Goal: Task Accomplishment & Management: Use online tool/utility

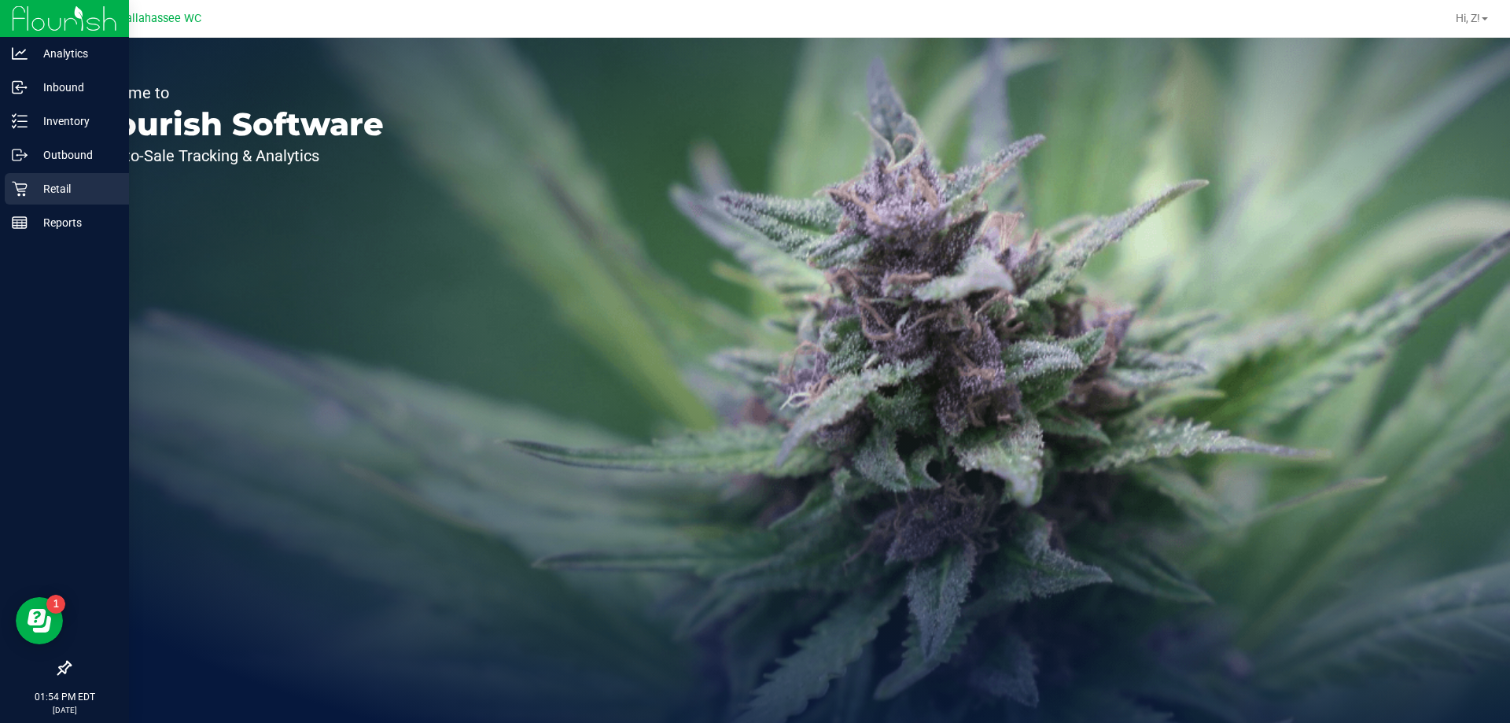
click at [64, 186] on p "Retail" at bounding box center [75, 188] width 94 height 19
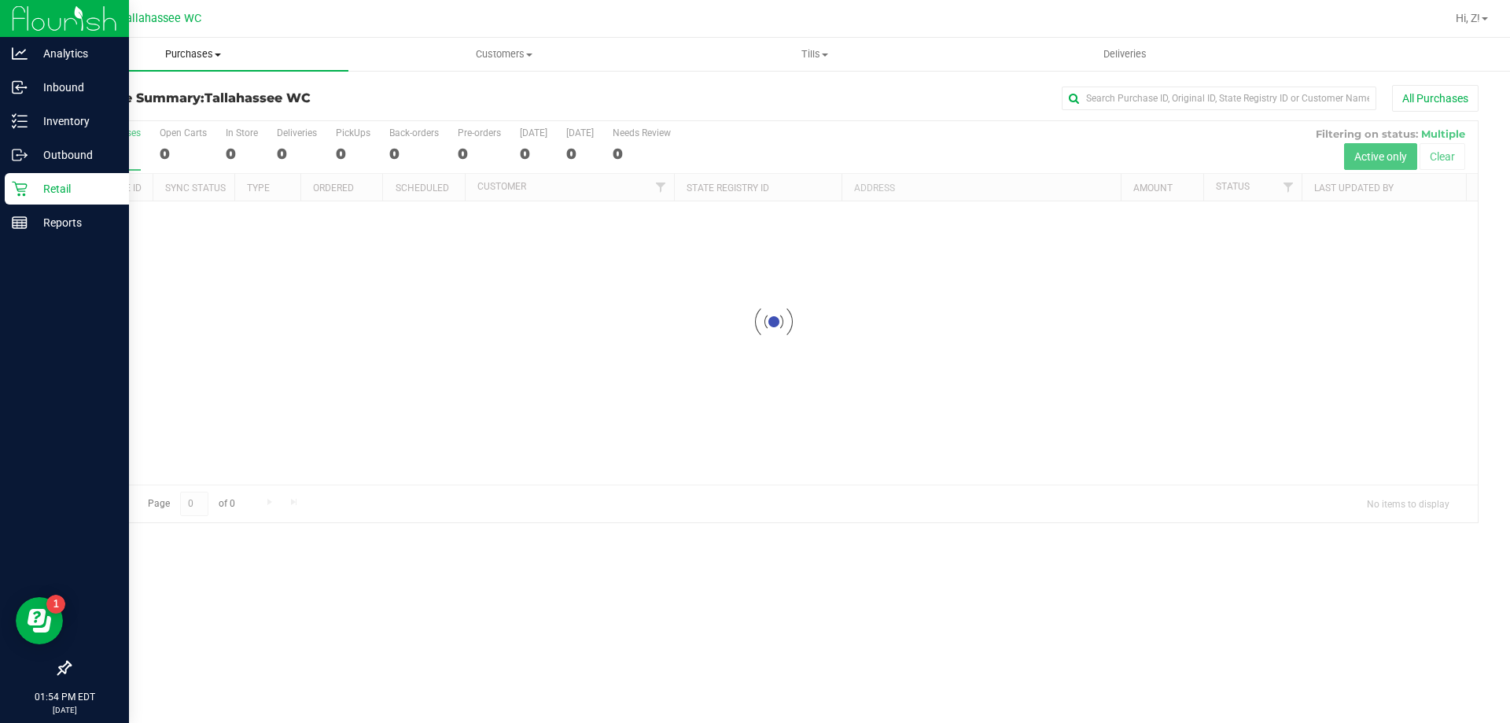
click at [179, 54] on span "Purchases" at bounding box center [193, 54] width 311 height 14
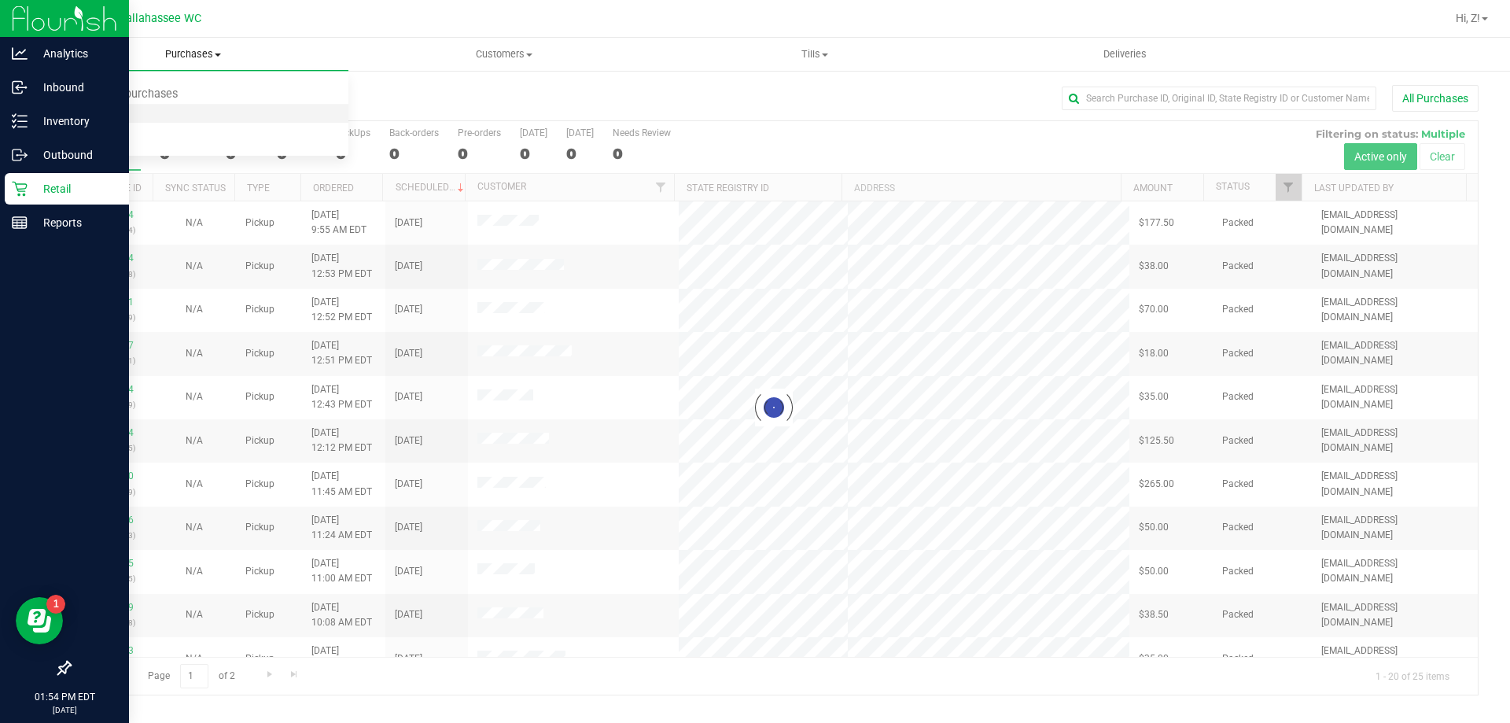
click at [115, 107] on span "Fulfillment" at bounding box center [87, 113] width 98 height 13
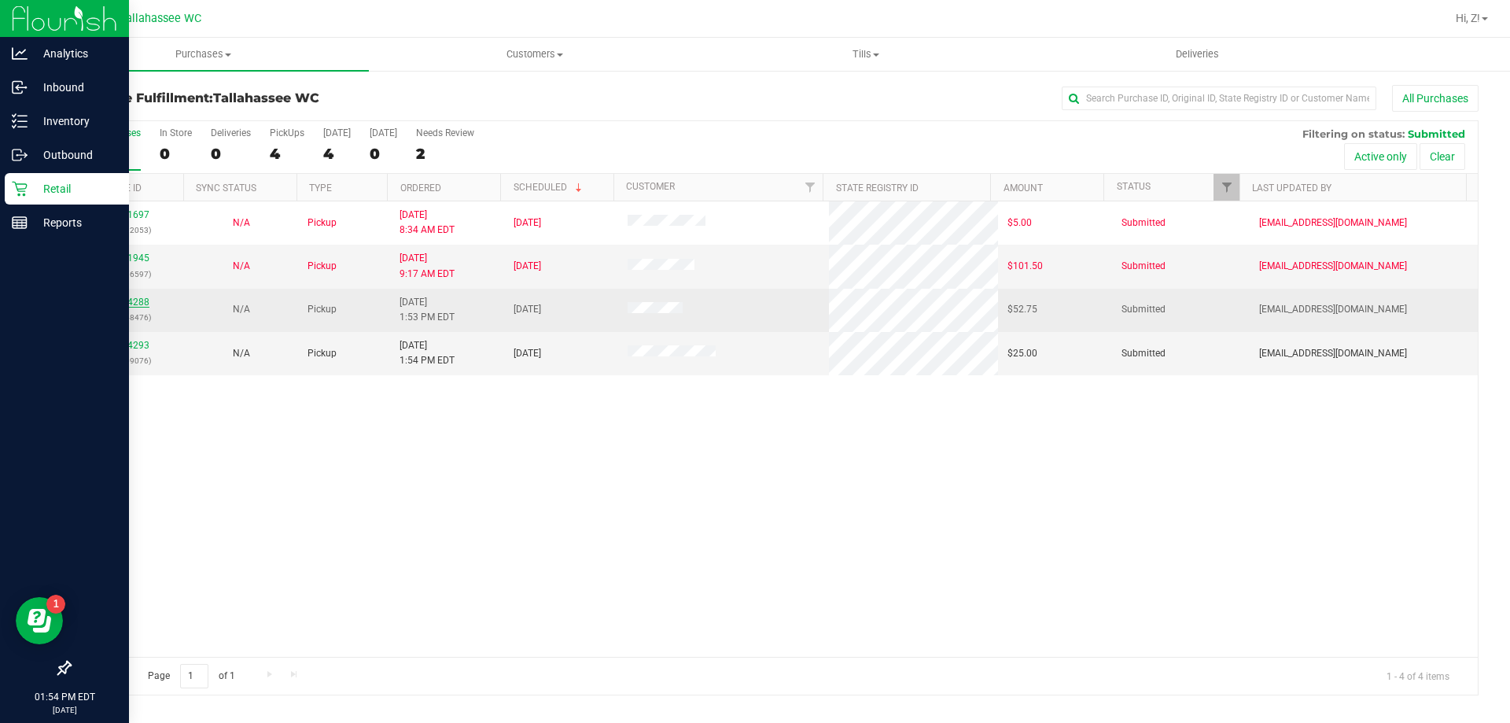
click at [115, 297] on link "11844288" at bounding box center [127, 302] width 44 height 11
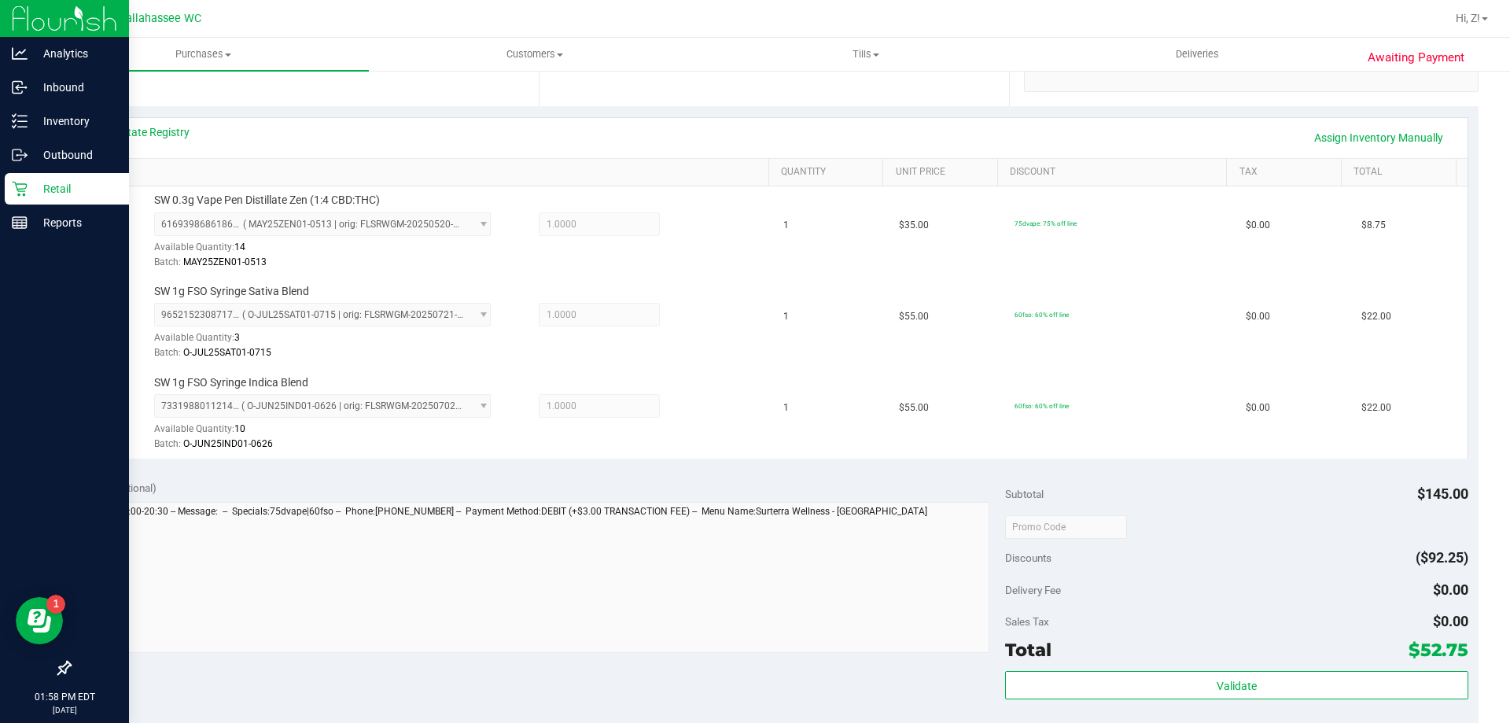
scroll to position [472, 0]
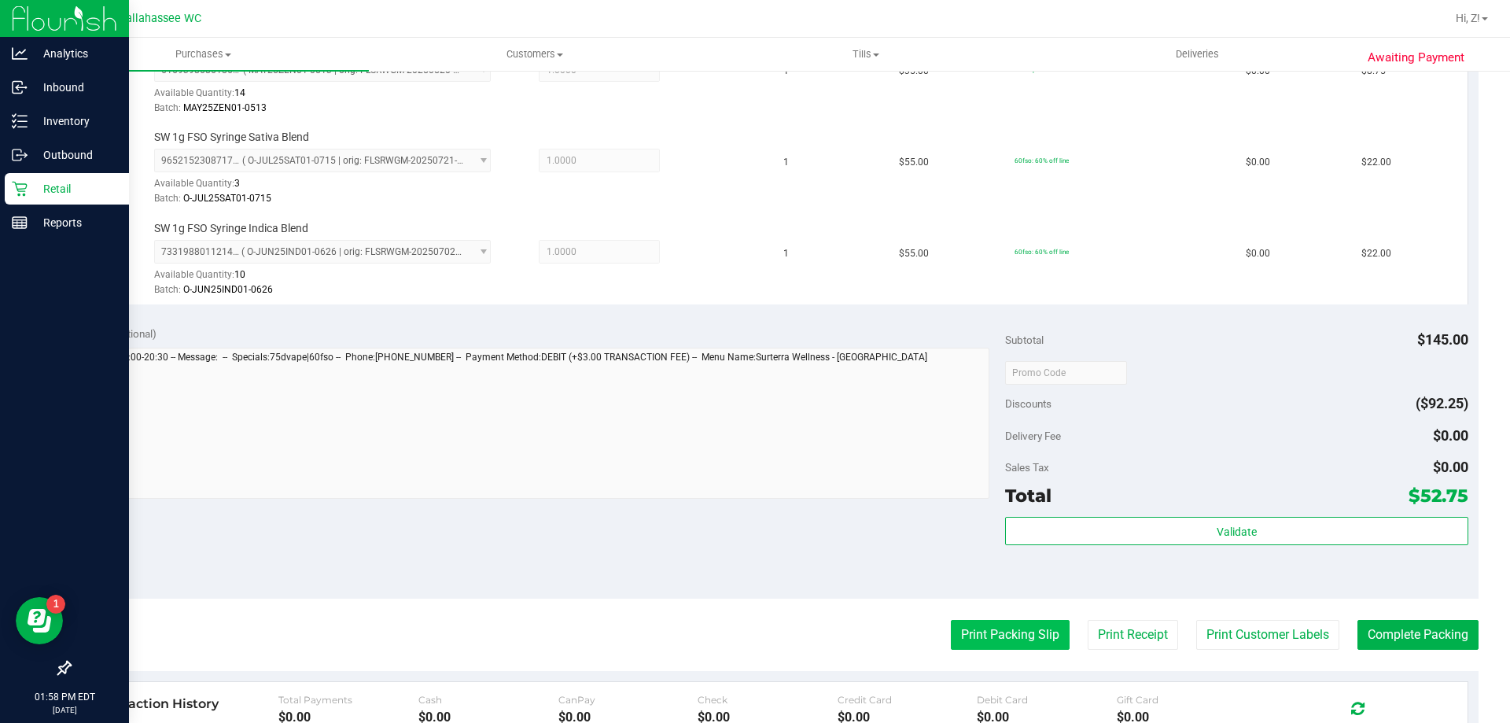
click at [980, 628] on button "Print Packing Slip" at bounding box center [1010, 635] width 119 height 30
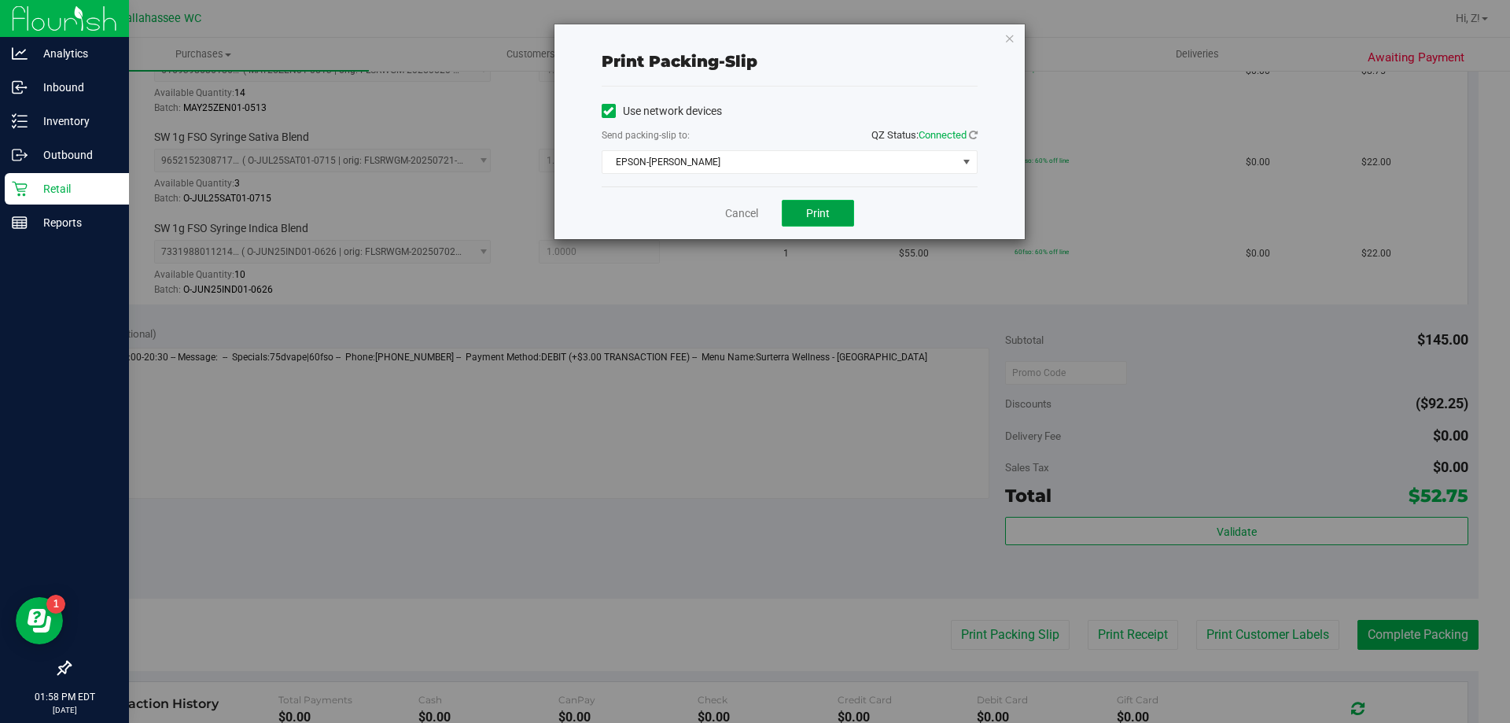
click at [839, 219] on button "Print" at bounding box center [818, 213] width 72 height 27
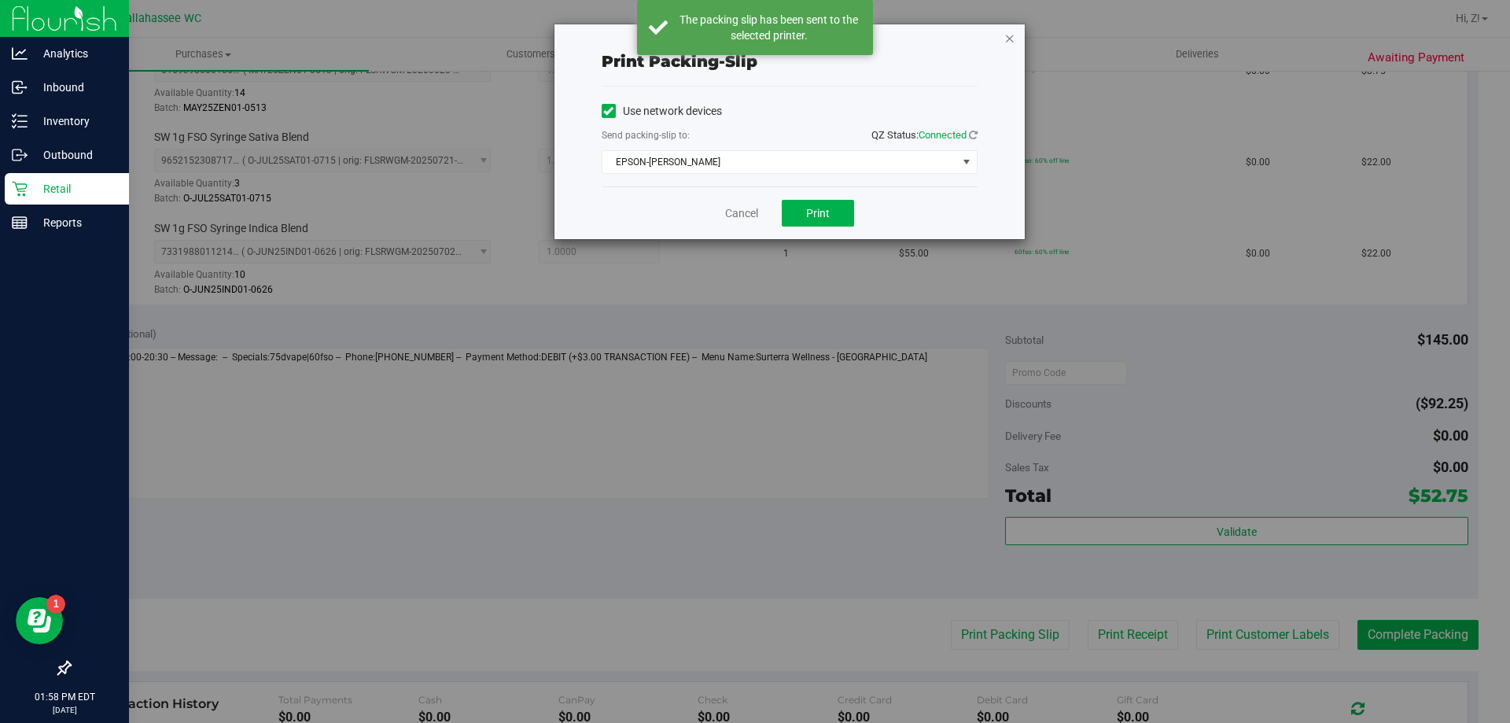
click at [1010, 39] on icon "button" at bounding box center [1009, 37] width 11 height 19
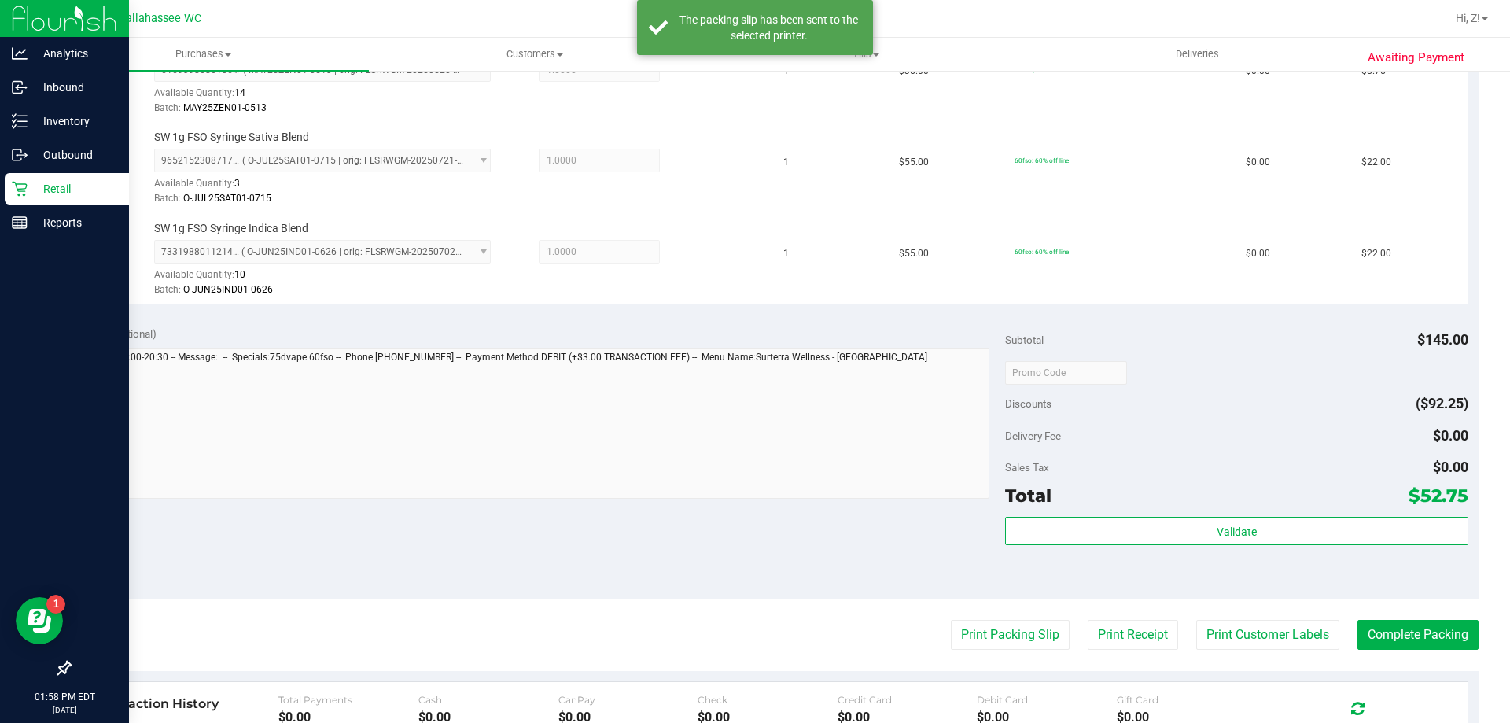
click at [1163, 551] on div "Validate" at bounding box center [1236, 552] width 462 height 71
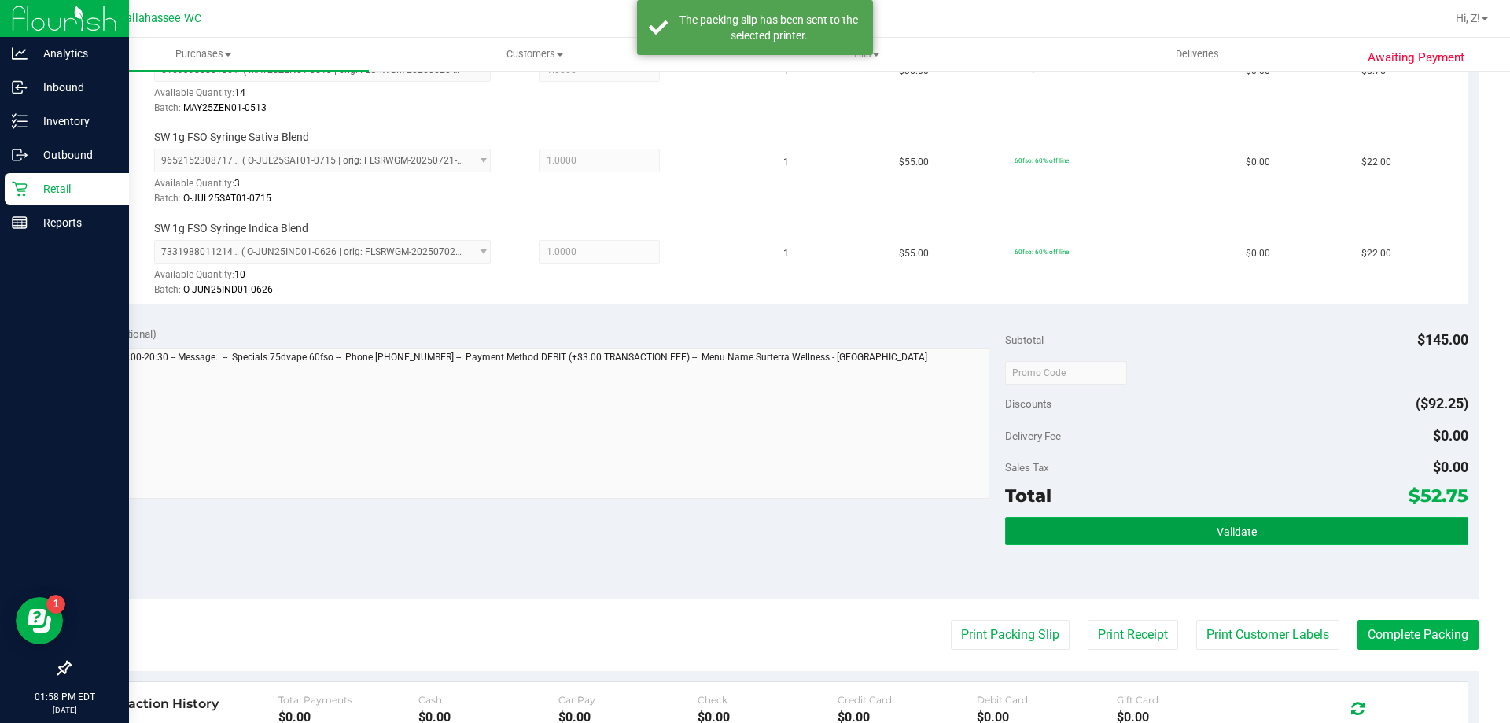
click at [1164, 536] on button "Validate" at bounding box center [1236, 531] width 462 height 28
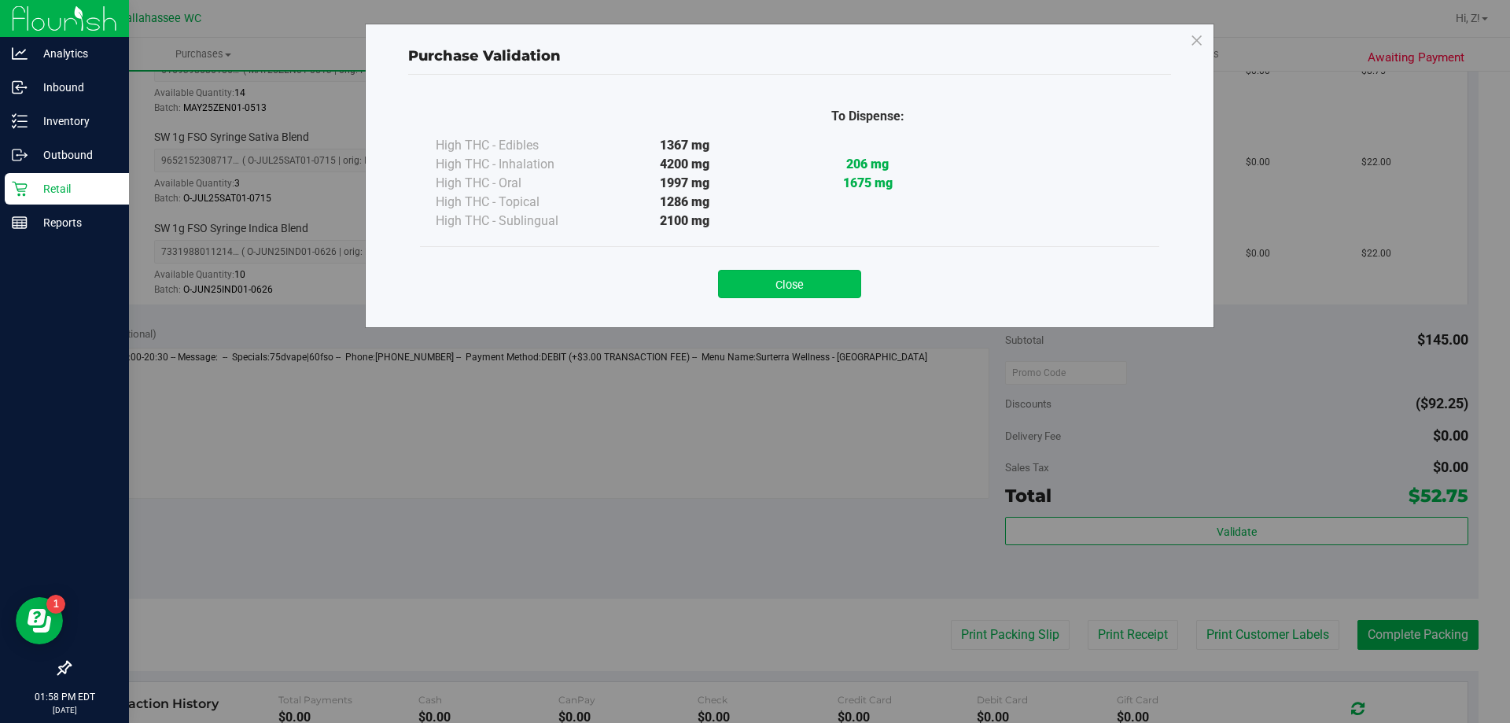
click at [827, 293] on button "Close" at bounding box center [789, 284] width 143 height 28
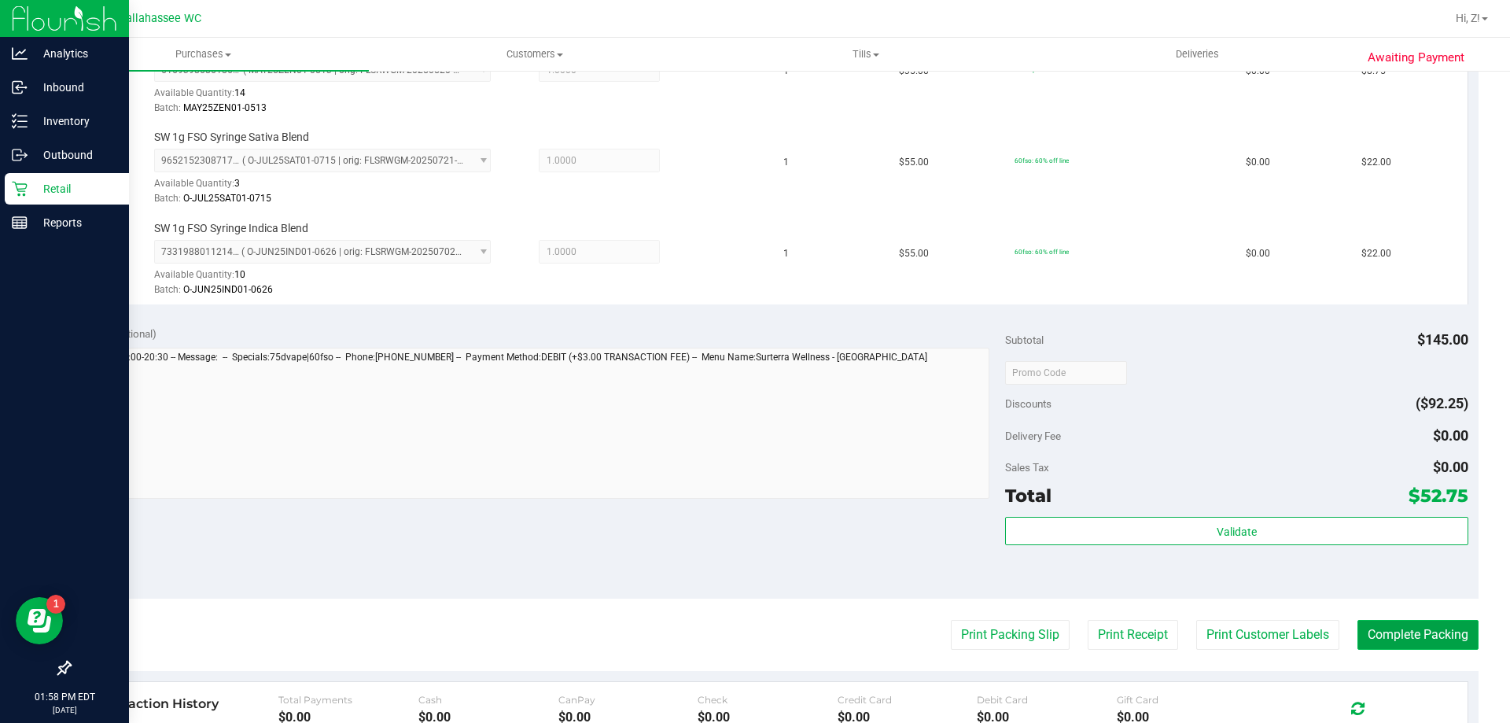
click at [1411, 624] on button "Complete Packing" at bounding box center [1418, 635] width 121 height 30
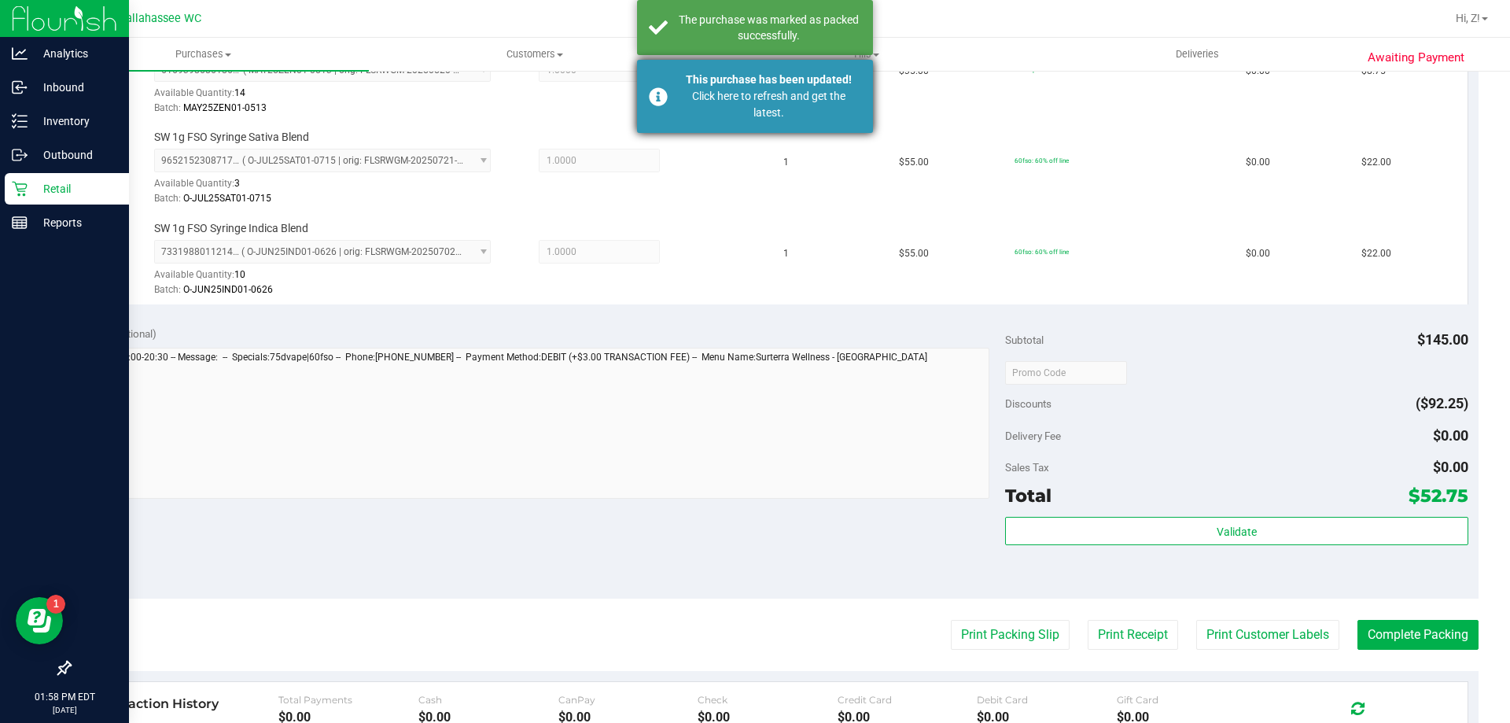
click at [809, 94] on div "Click here to refresh and get the latest." at bounding box center [768, 104] width 185 height 33
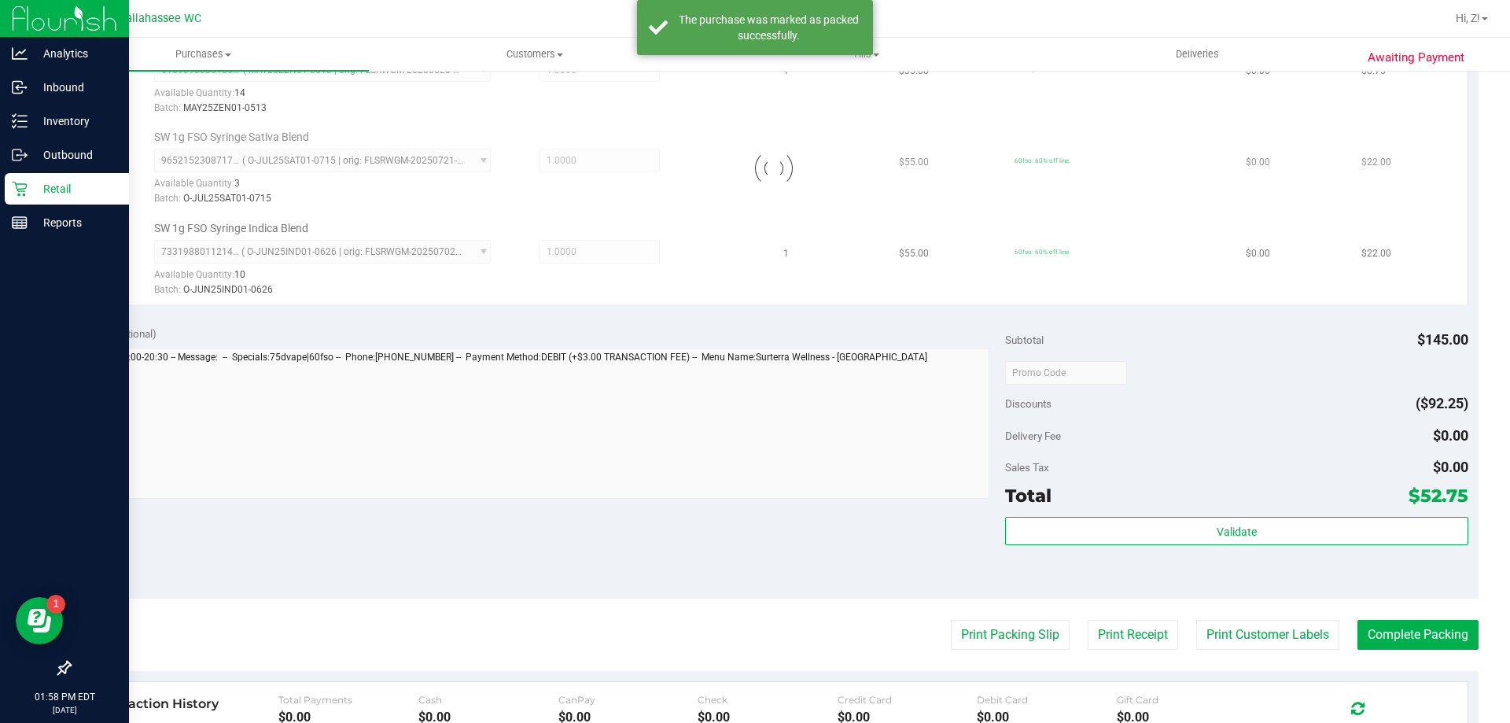
scroll to position [448, 0]
